Goal: Transaction & Acquisition: Obtain resource

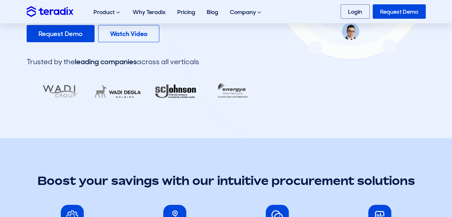
scroll to position [193, 0]
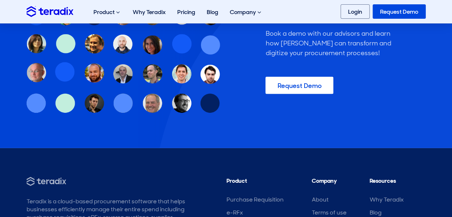
scroll to position [2289, 0]
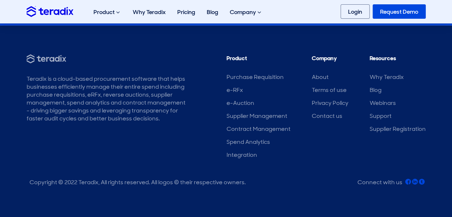
click at [404, 10] on link "Request Demo" at bounding box center [399, 11] width 53 height 14
click at [353, 8] on link "Login" at bounding box center [355, 11] width 29 height 14
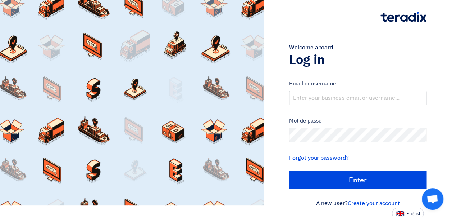
scroll to position [14, 0]
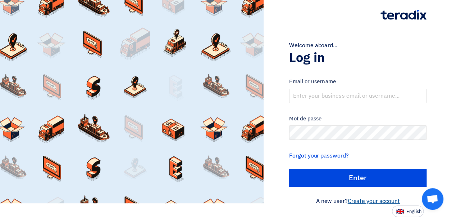
click at [369, 199] on link "Create your account" at bounding box center [374, 200] width 52 height 9
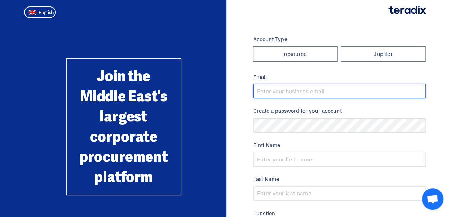
click at [283, 90] on input "email" at bounding box center [339, 91] width 173 height 14
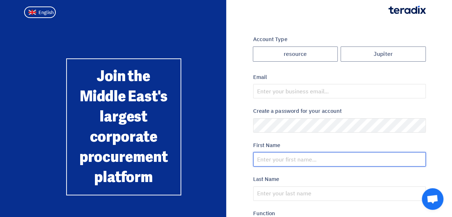
click at [316, 155] on input "text" at bounding box center [339, 159] width 173 height 14
type input "Leeds@123"
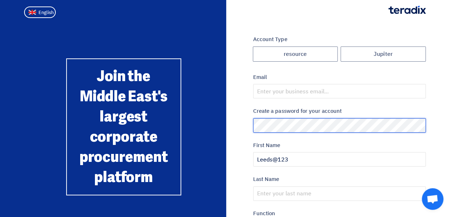
click at [226, 120] on div "Account Type Jupiter resource Email Create a password for your account First Na…" at bounding box center [226, 207] width 410 height 345
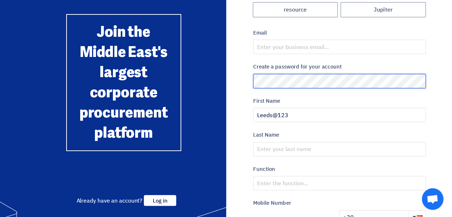
scroll to position [45, 0]
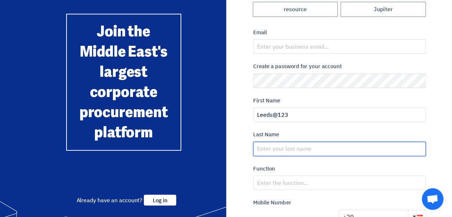
click at [284, 149] on input "text" at bounding box center [339, 148] width 173 height 14
type input "El Sakka"
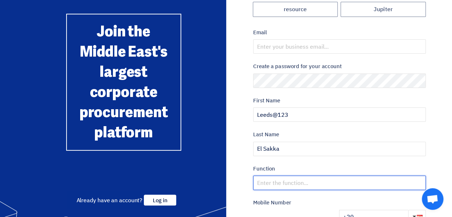
click at [268, 185] on input "text" at bounding box center [339, 182] width 173 height 14
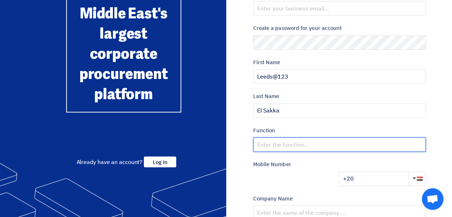
scroll to position [87, 0]
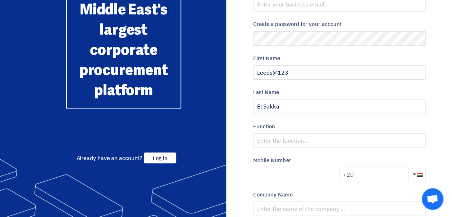
click at [361, 172] on input "+20" at bounding box center [373, 174] width 69 height 14
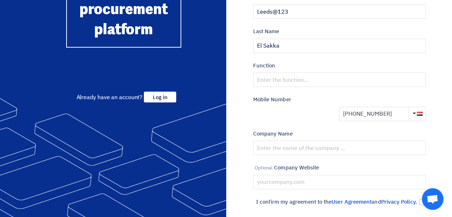
scroll to position [148, 0]
type input "+20 1026600987"
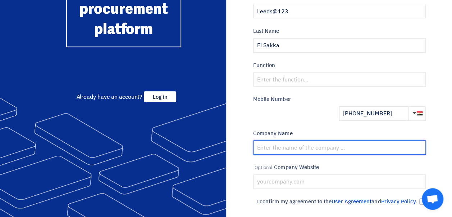
click at [272, 150] on input "text" at bounding box center [339, 147] width 173 height 14
type input "Leeds Fit-Out"
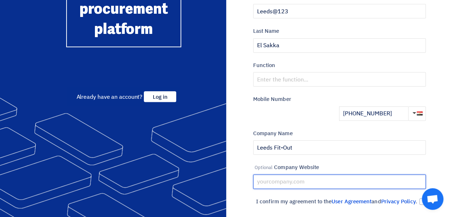
click at [278, 183] on input "text" at bounding box center [339, 181] width 173 height 14
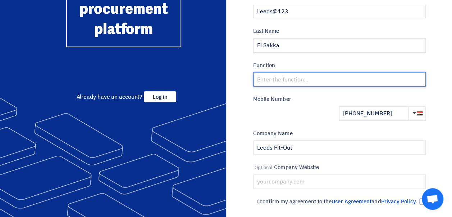
click at [286, 78] on input "text" at bounding box center [339, 79] width 173 height 14
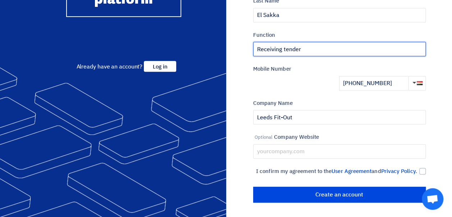
type input "Receiving tender"
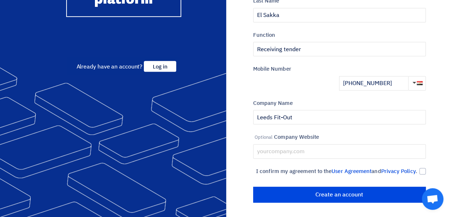
click at [265, 72] on div "Mobile Number +20 1026600987" at bounding box center [339, 78] width 173 height 26
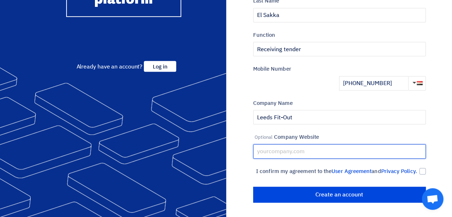
click at [307, 144] on input "text" at bounding box center [339, 151] width 173 height 14
paste input "https://leedsfit-out.com"
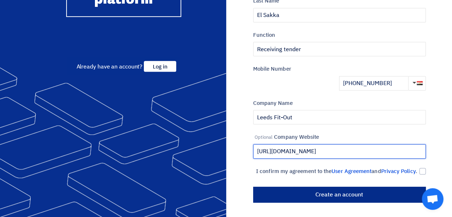
type input "https://leedsfit-out.com"
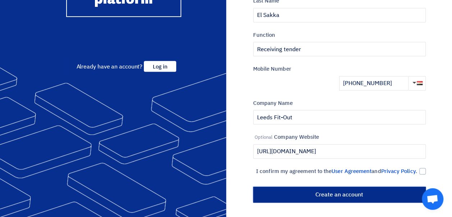
click at [292, 195] on input "أنشئ حساب" at bounding box center [339, 194] width 173 height 16
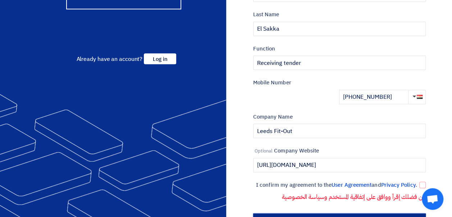
scroll to position [0, 0]
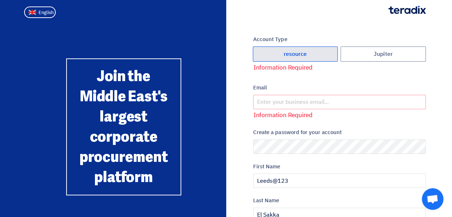
click at [279, 54] on label "resource" at bounding box center [295, 53] width 85 height 15
click at [279, 54] on input "resource" at bounding box center [295, 54] width 85 height 14
radio input "true"
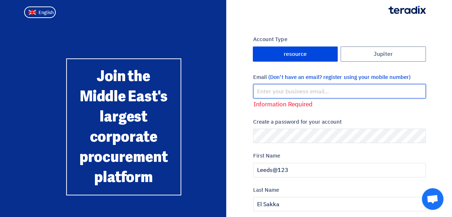
click at [277, 88] on input "email" at bounding box center [339, 91] width 173 height 14
type input "yasmine_elsakka@leedscorp.com"
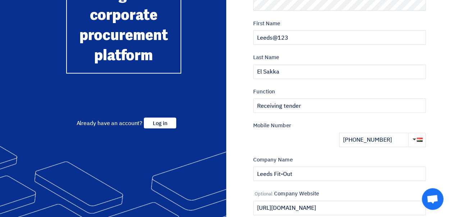
scroll to position [208, 0]
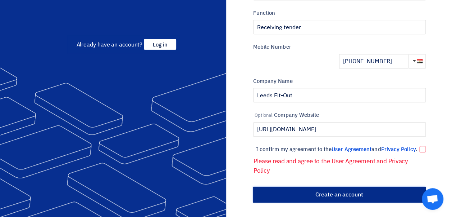
click at [328, 193] on input "أنشئ حساب" at bounding box center [339, 194] width 173 height 16
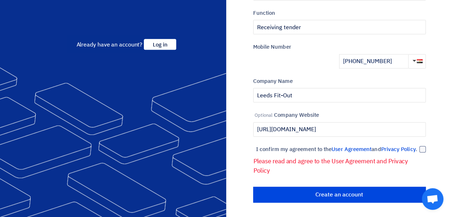
click at [423, 146] on div at bounding box center [422, 149] width 6 height 6
click at [417, 145] on input "I confirm my agreement to the User Agreement and Privacy Policy ." at bounding box center [331, 152] width 173 height 14
checkbox input "true"
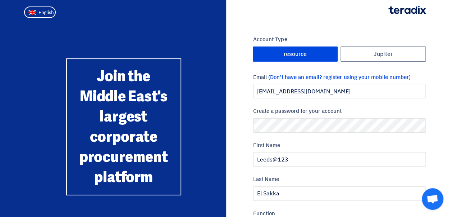
scroll to position [186, 0]
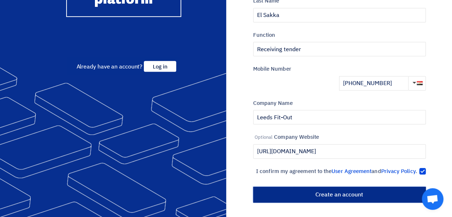
click at [298, 192] on input "أنشئ حساب" at bounding box center [339, 194] width 173 height 16
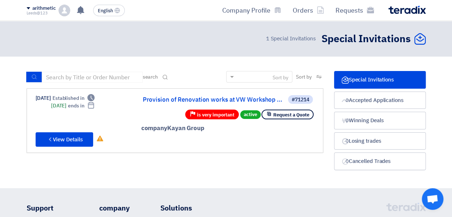
click at [260, 168] on div "Sort by Sort by search مجال الطلب مسؤول المشتريات نوع الطلب" at bounding box center [175, 122] width 308 height 103
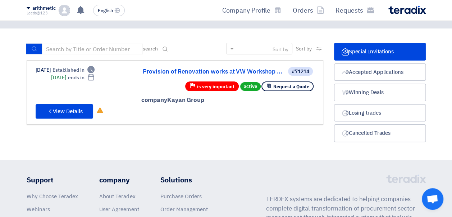
scroll to position [60, 0]
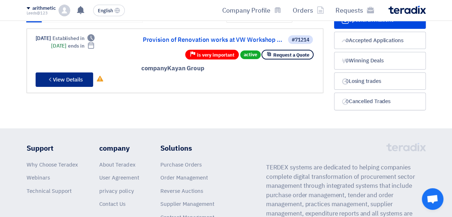
click at [72, 76] on font "View Details" at bounding box center [68, 80] width 30 height 8
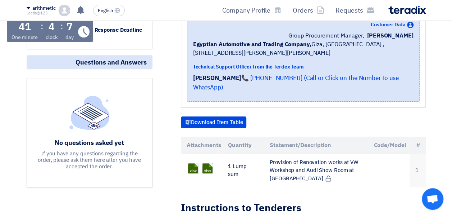
scroll to position [155, 0]
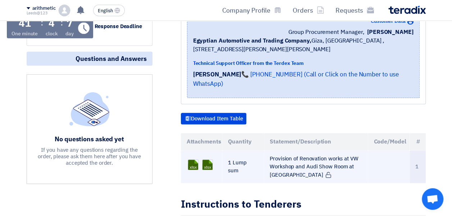
click at [284, 154] on font "Provision of Renovation works at VW Workshop and Audi Show Room at Moharam Bek" at bounding box center [314, 166] width 89 height 24
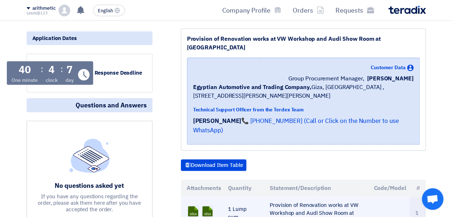
scroll to position [120, 0]
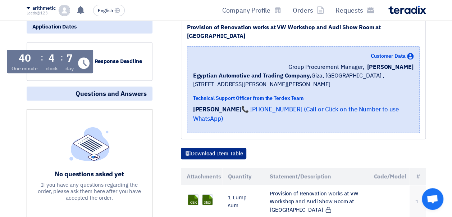
click at [207, 149] on font "Download Item Table" at bounding box center [217, 153] width 52 height 8
click at [210, 149] on font "Download Item Table" at bounding box center [217, 153] width 52 height 8
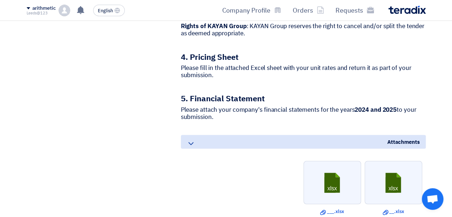
scroll to position [623, 0]
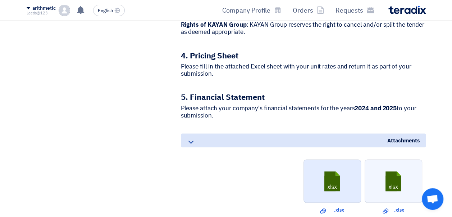
click at [336, 160] on link at bounding box center [333, 180] width 58 height 43
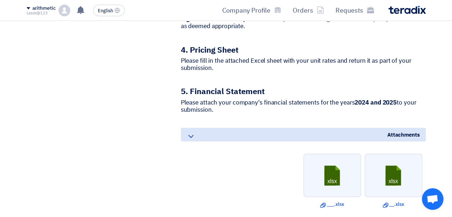
scroll to position [630, 0]
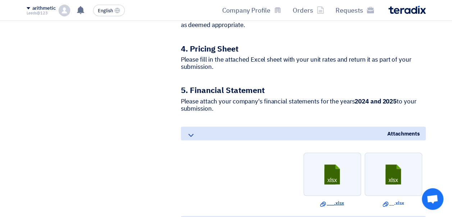
click at [321, 201] on icon "Download file" at bounding box center [323, 204] width 6 height 6
click at [399, 199] on font "__.xlsx" at bounding box center [396, 202] width 15 height 7
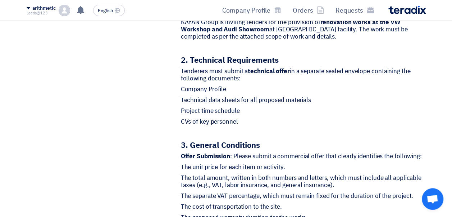
scroll to position [381, 0]
click at [134, 49] on div "Application Dates Response Deadline Time Remaining 7 day : 4 clock : 15 One min…" at bounding box center [89, 170] width 137 height 828
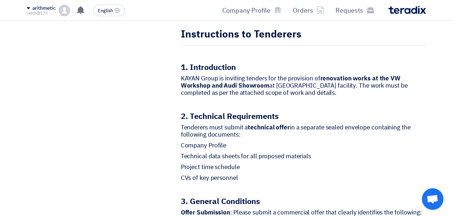
scroll to position [325, 0]
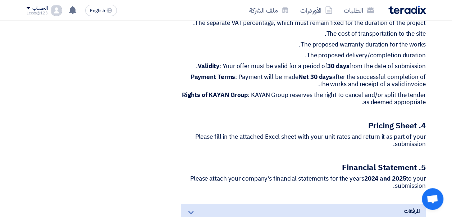
scroll to position [545, 0]
